Goal: Information Seeking & Learning: Check status

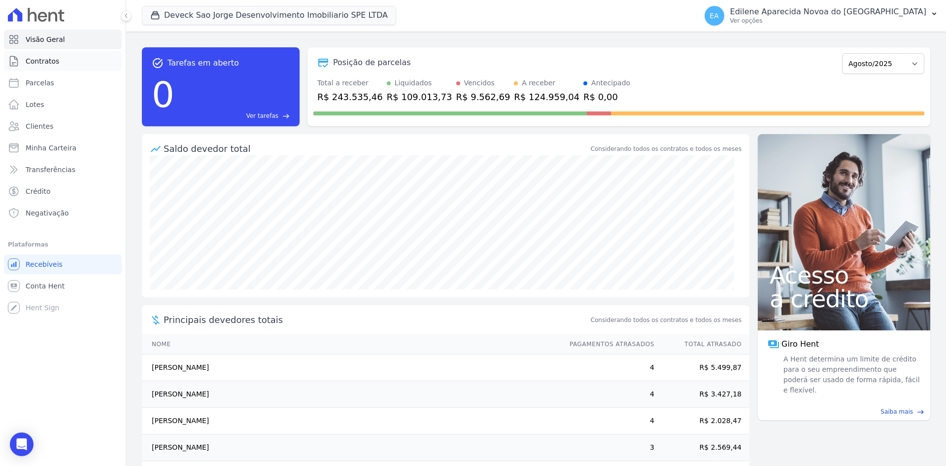
click at [44, 61] on span "Contratos" at bounding box center [43, 61] width 34 height 10
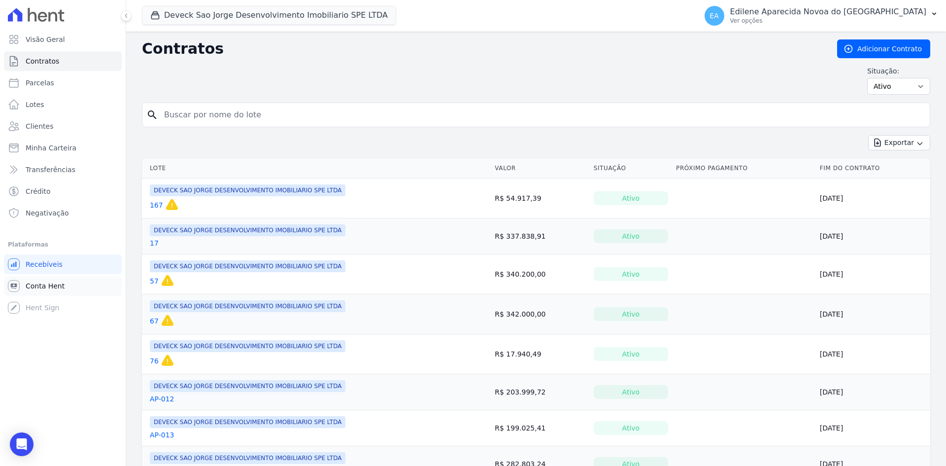
click at [45, 284] on span "Conta Hent" at bounding box center [45, 286] width 39 height 10
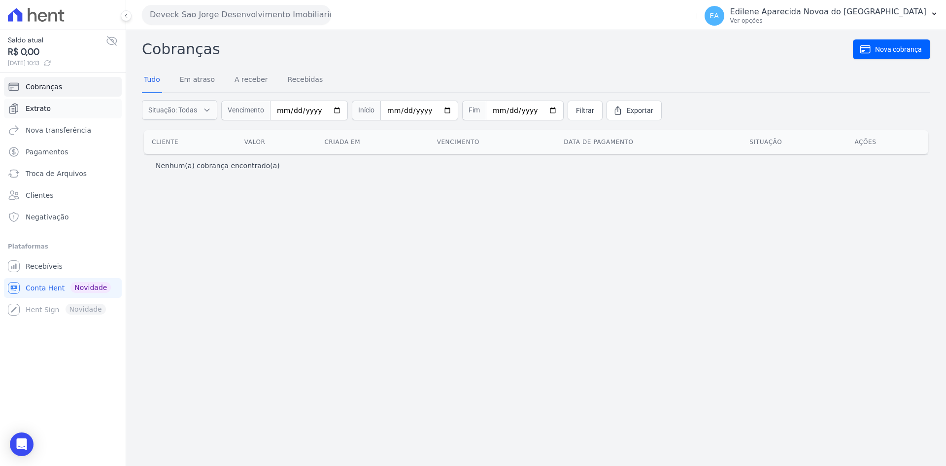
click at [43, 107] on span "Extrato" at bounding box center [38, 108] width 25 height 10
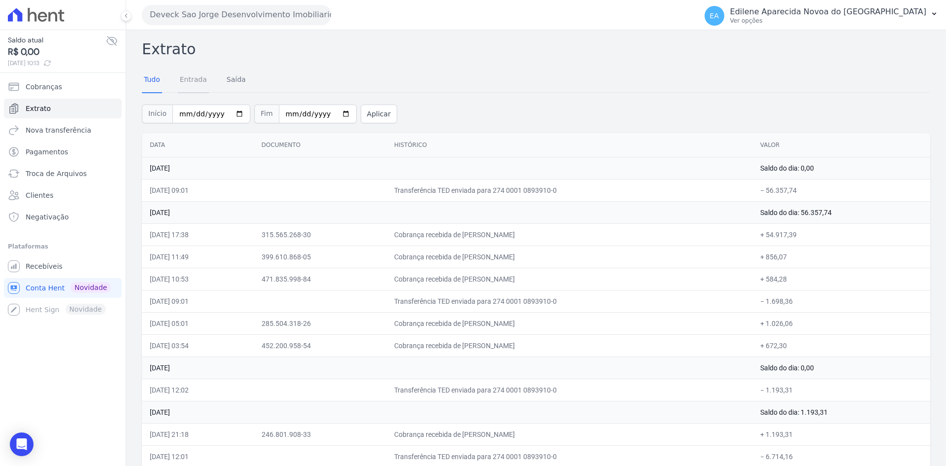
click at [192, 80] on link "Entrada" at bounding box center [193, 81] width 31 height 26
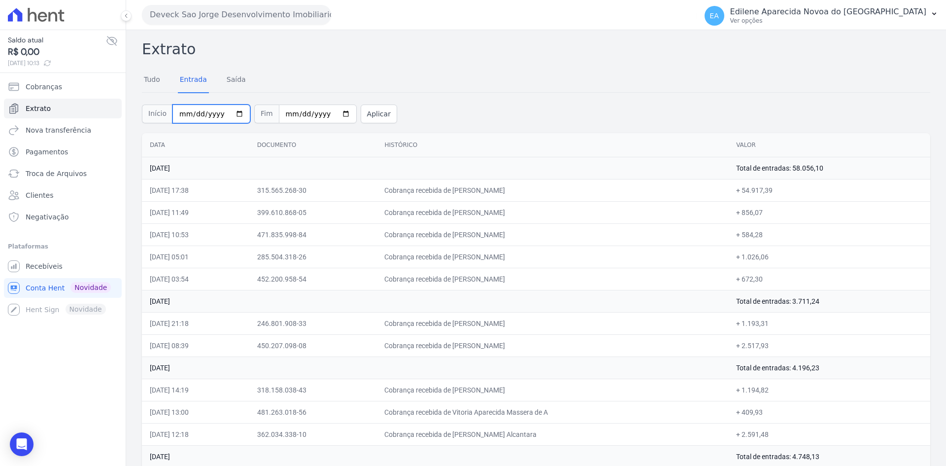
click at [230, 113] on input "[DATE]" at bounding box center [211, 113] width 78 height 19
type input "[DATE]"
click at [330, 113] on input "[DATE]" at bounding box center [318, 113] width 78 height 19
type input "[DATE]"
click at [368, 114] on button "Aplicar" at bounding box center [379, 113] width 36 height 19
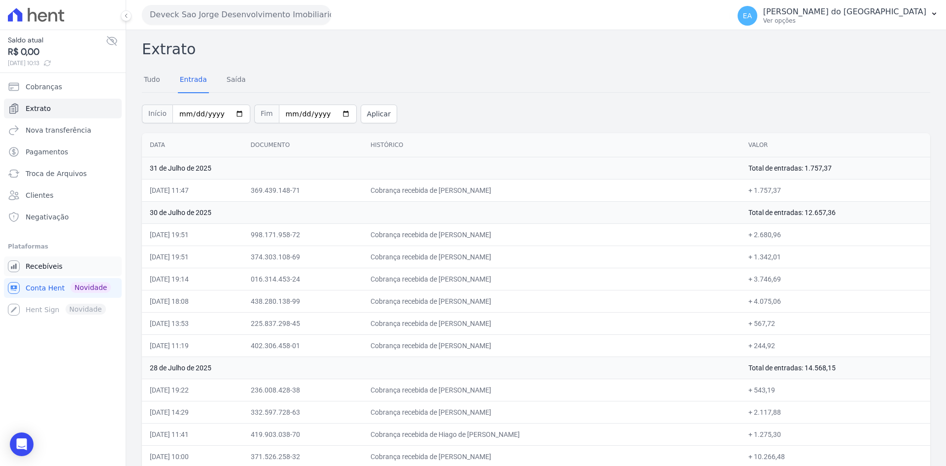
click at [44, 265] on span "Recebíveis" at bounding box center [44, 266] width 37 height 10
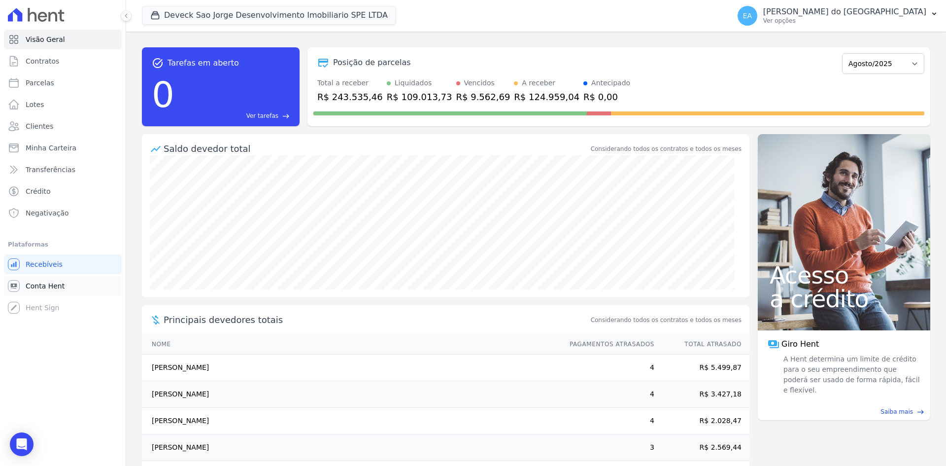
click at [37, 286] on span "Conta Hent" at bounding box center [45, 286] width 39 height 10
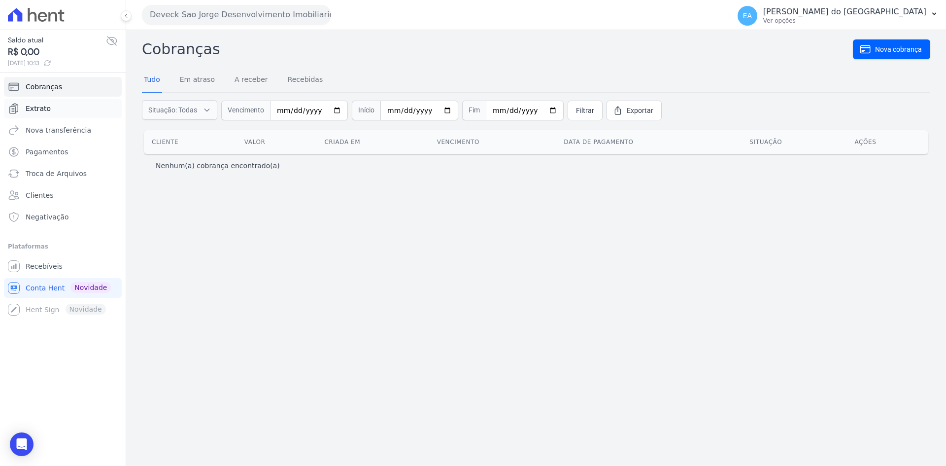
click at [35, 106] on span "Extrato" at bounding box center [38, 108] width 25 height 10
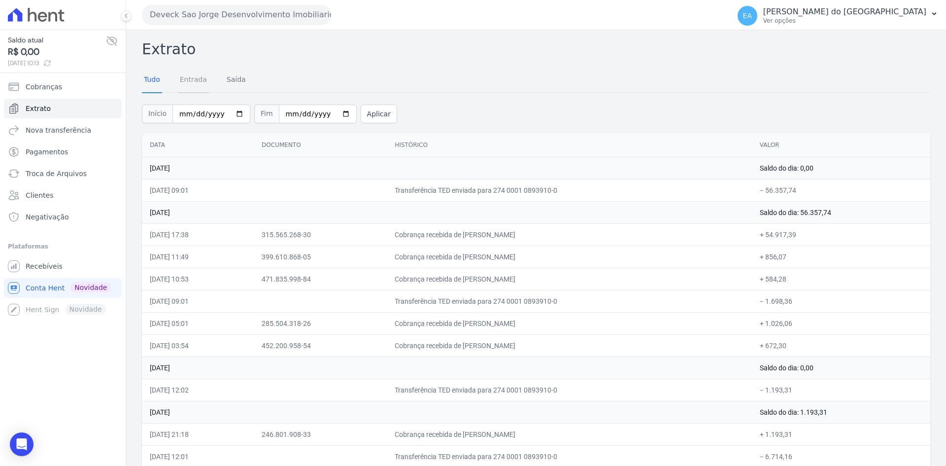
click at [189, 80] on link "Entrada" at bounding box center [193, 81] width 31 height 26
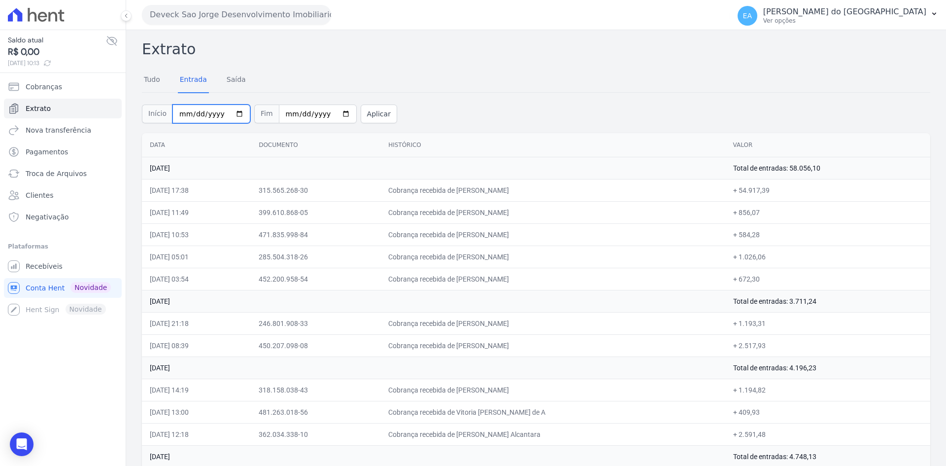
click at [230, 113] on input "2025-08-01" at bounding box center [211, 113] width 78 height 19
type input "2025-07-01"
click at [330, 114] on input "2025-08-18" at bounding box center [318, 113] width 78 height 19
type input "2025-07-31"
click at [371, 117] on button "Aplicar" at bounding box center [379, 113] width 36 height 19
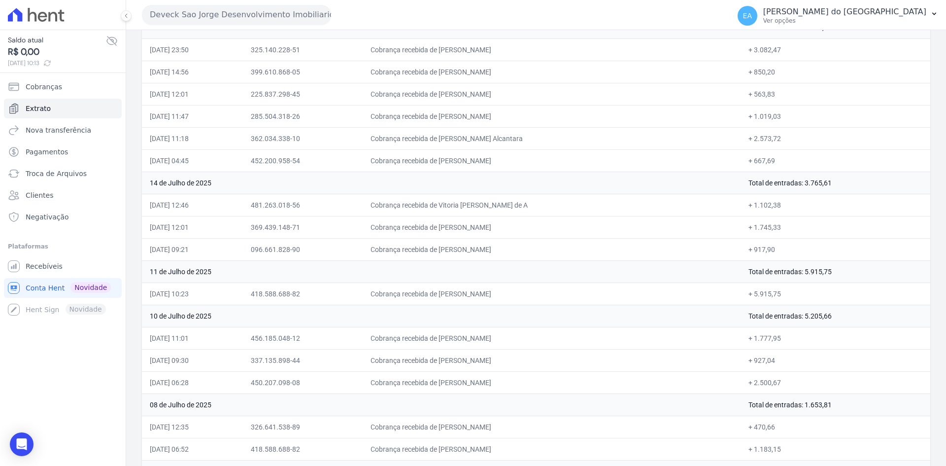
scroll to position [572, 0]
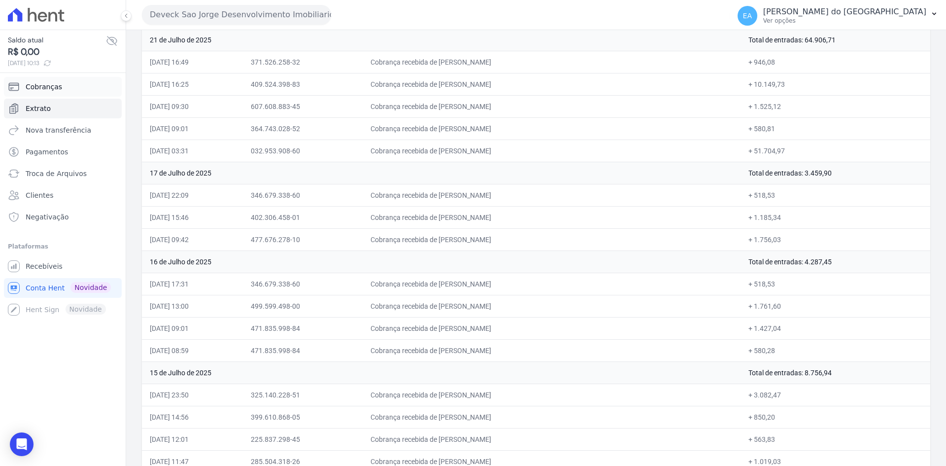
click at [42, 86] on span "Cobranças" at bounding box center [44, 87] width 36 height 10
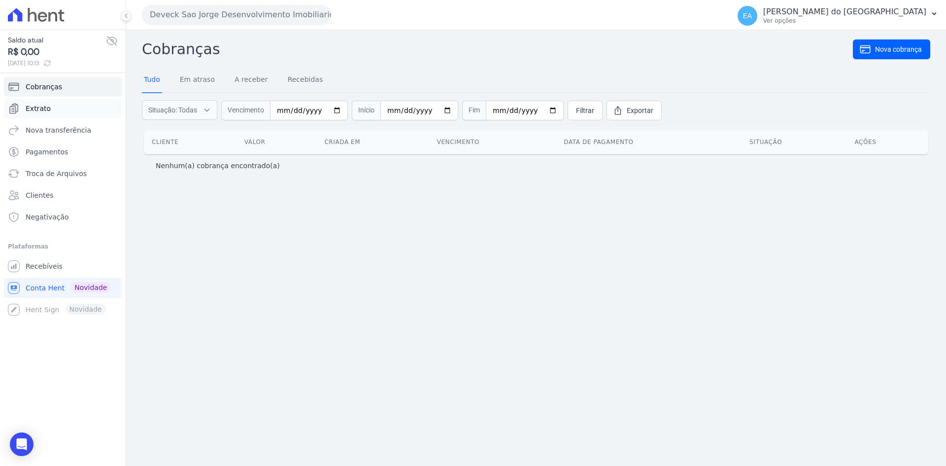
click at [38, 111] on span "Extrato" at bounding box center [38, 108] width 25 height 10
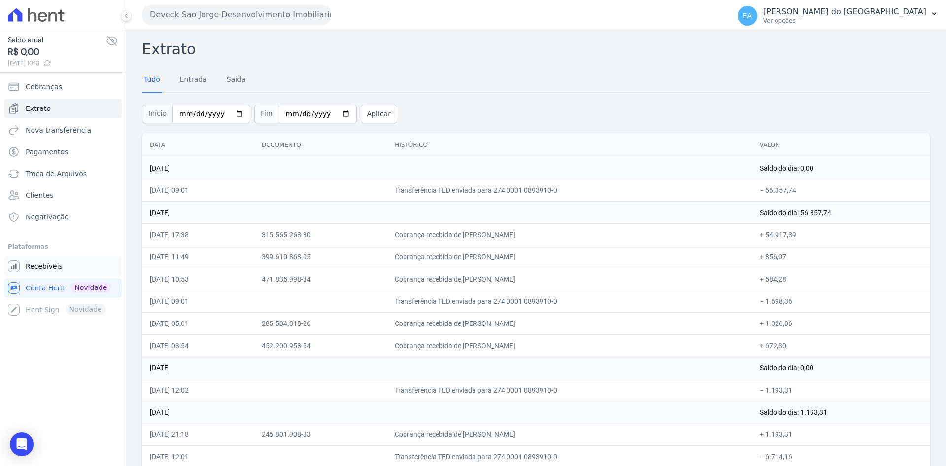
click at [43, 265] on span "Recebíveis" at bounding box center [44, 266] width 37 height 10
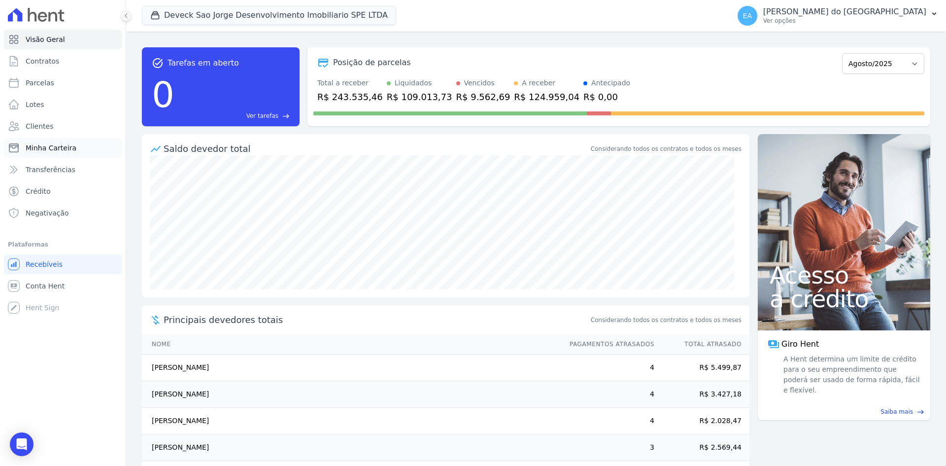
click at [68, 148] on span "Minha Carteira" at bounding box center [51, 148] width 51 height 10
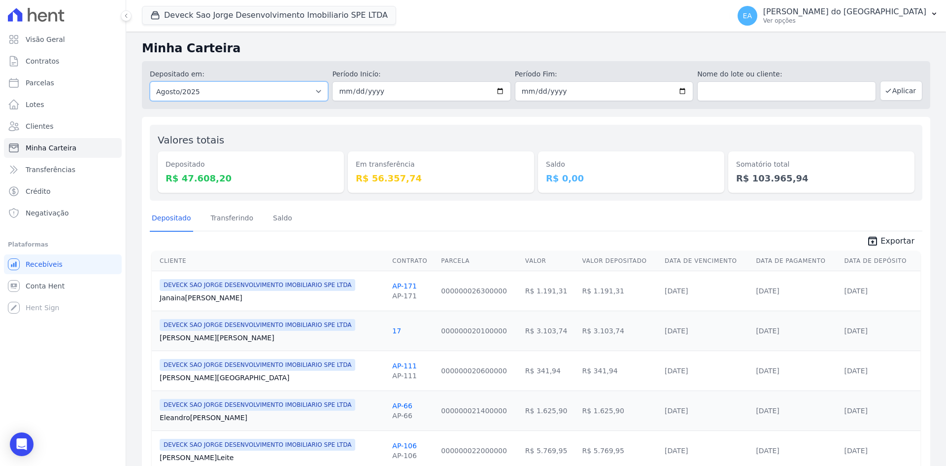
click at [316, 92] on select "Todos os meses Outubro/2024 Novembro/2024 Dezembro/2024 Janeiro/2025 Fevereiro/…" at bounding box center [239, 91] width 178 height 20
select select "07/2025"
click at [150, 81] on select "Todos os meses Outubro/2024 Novembro/2024 Dezembro/2024 Janeiro/2025 Fevereiro/…" at bounding box center [239, 91] width 178 height 20
click at [907, 90] on button "Aplicar" at bounding box center [901, 91] width 42 height 20
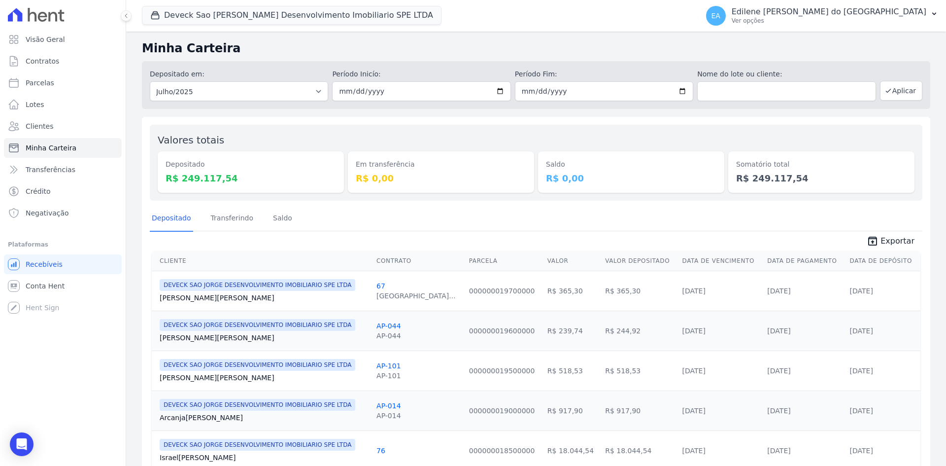
click at [894, 239] on span "Exportar" at bounding box center [898, 241] width 34 height 12
click at [318, 89] on select "Todos os meses Outubro/2024 Novembro/2024 Dezembro/2024 Janeiro/2025 Fevereiro/…" at bounding box center [239, 91] width 178 height 20
select select "06/2025"
click at [150, 81] on select "Todos os meses Outubro/2024 Novembro/2024 Dezembro/2024 Janeiro/2025 Fevereiro/…" at bounding box center [239, 91] width 178 height 20
click at [899, 91] on button "Aplicar" at bounding box center [901, 91] width 42 height 20
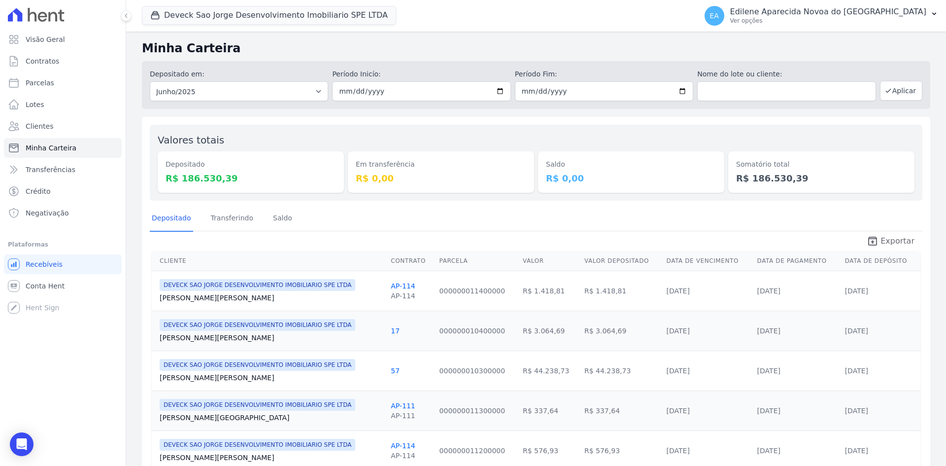
click at [898, 242] on span "Exportar" at bounding box center [898, 241] width 34 height 12
click at [314, 86] on select "Todos os meses Outubro/2024 Novembro/2024 Dezembro/2024 [GEOGRAPHIC_DATA]/2025 …" at bounding box center [239, 91] width 178 height 20
select select "05/2025"
click at [150, 81] on select "Todos os meses Outubro/2024 Novembro/2024 Dezembro/2024 [GEOGRAPHIC_DATA]/2025 …" at bounding box center [239, 91] width 178 height 20
click at [899, 92] on button "Aplicar" at bounding box center [901, 91] width 42 height 20
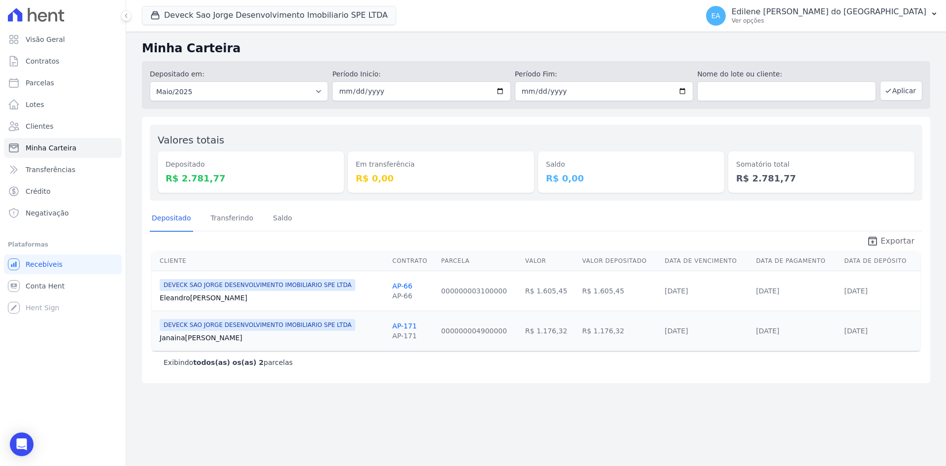
click at [900, 242] on span "Exportar" at bounding box center [898, 241] width 34 height 12
click at [42, 57] on span "Contratos" at bounding box center [43, 61] width 34 height 10
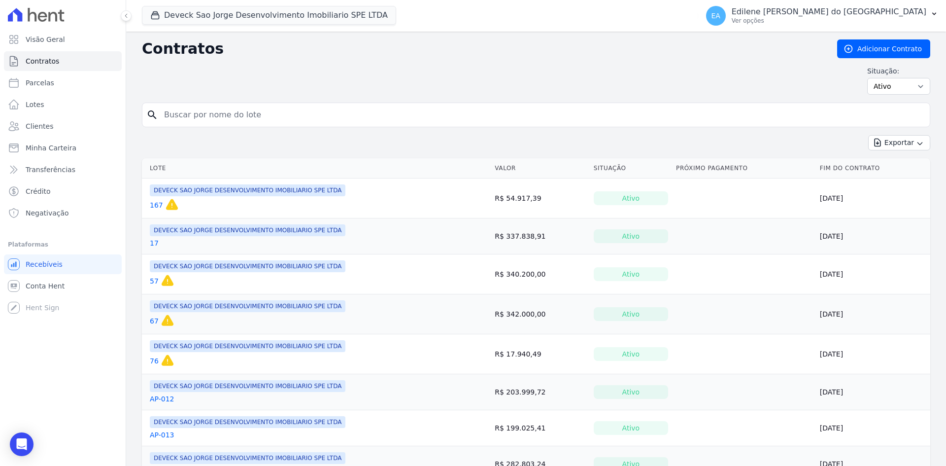
click at [211, 116] on input "search" at bounding box center [542, 115] width 768 height 20
type input "105"
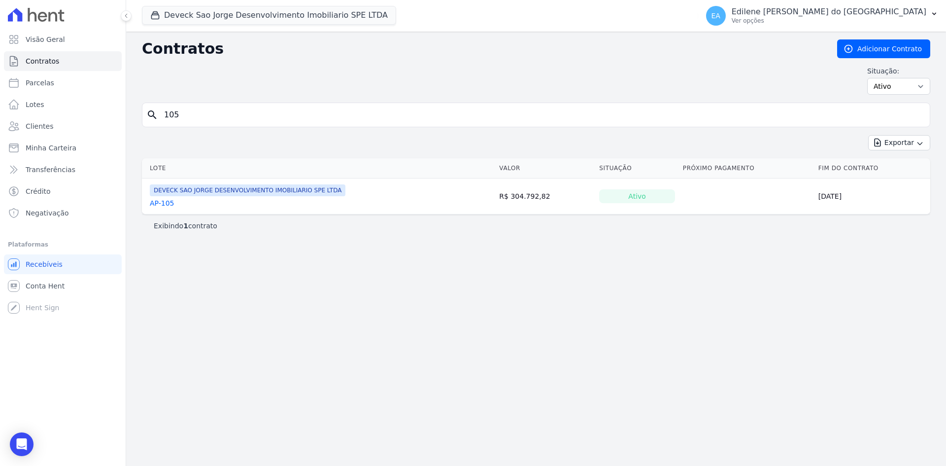
click at [171, 203] on link "AP-105" at bounding box center [162, 203] width 25 height 10
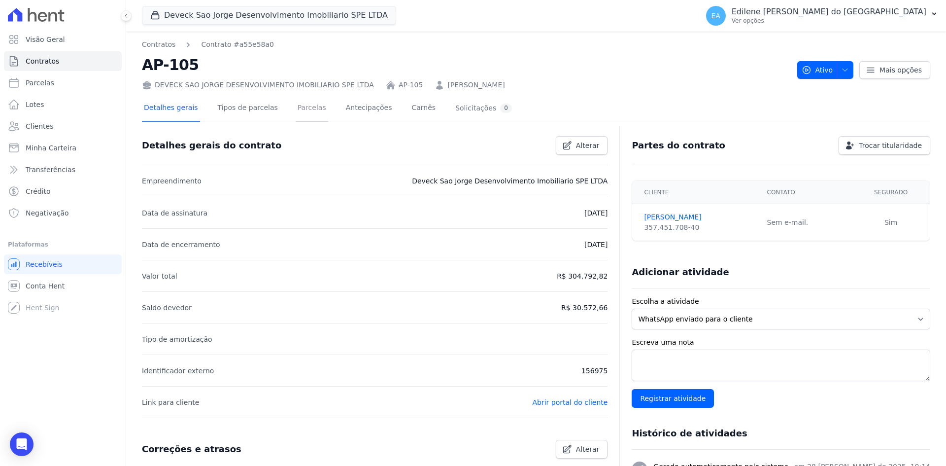
click at [302, 107] on link "Parcelas" at bounding box center [312, 109] width 33 height 26
